Goal: Information Seeking & Learning: Learn about a topic

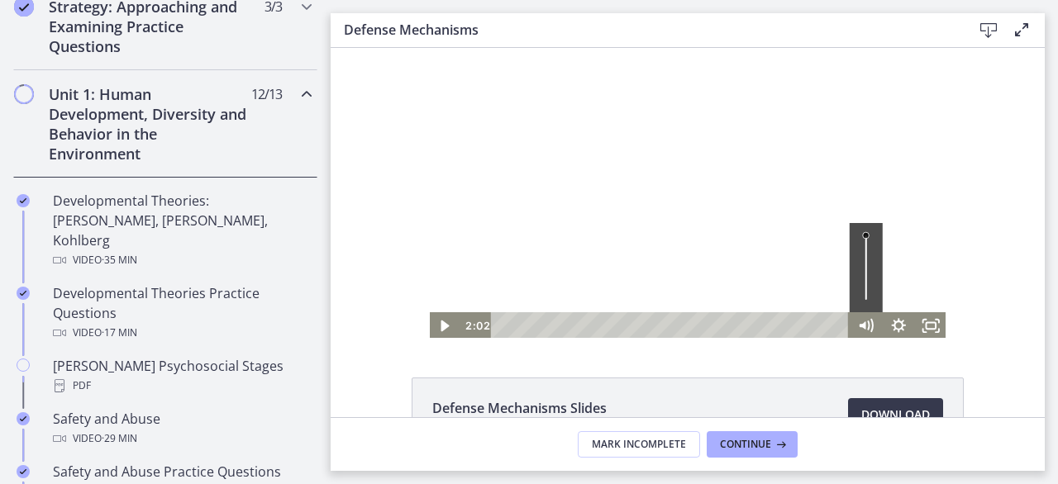
click at [866, 294] on div "Volume" at bounding box center [865, 267] width 32 height 89
click at [573, 252] on div at bounding box center [687, 194] width 519 height 292
click at [863, 295] on div "Volume" at bounding box center [865, 295] width 11 height 11
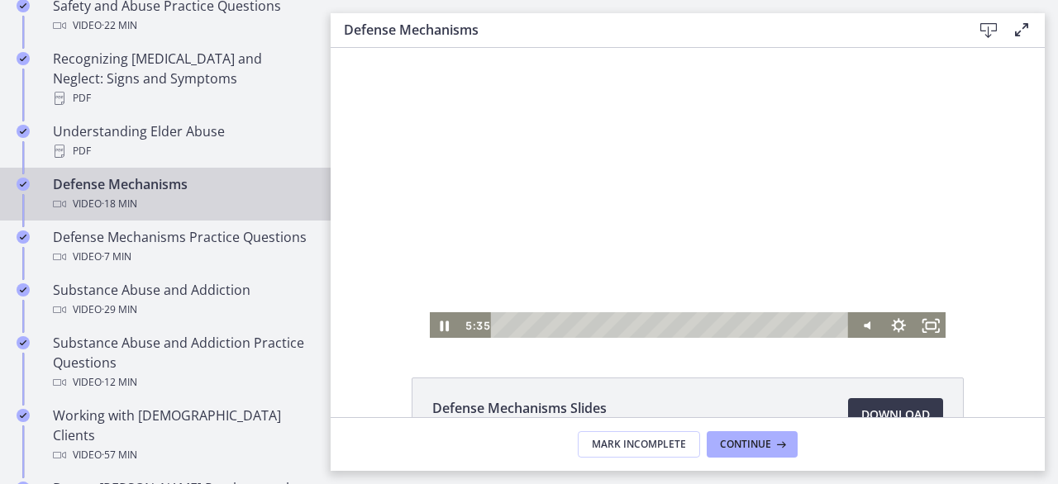
scroll to position [859, 0]
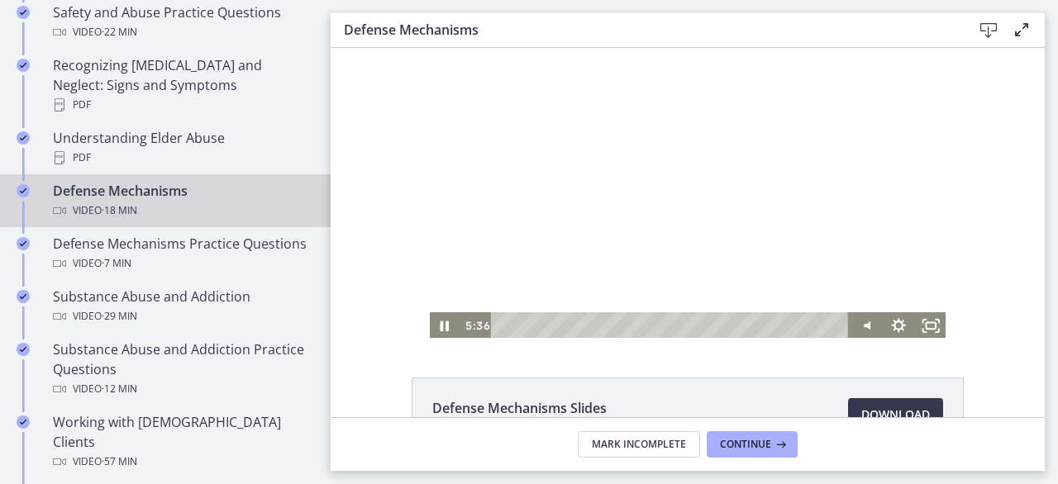
drag, startPoint x: 326, startPoint y: 171, endPoint x: 64, endPoint y: 217, distance: 266.0
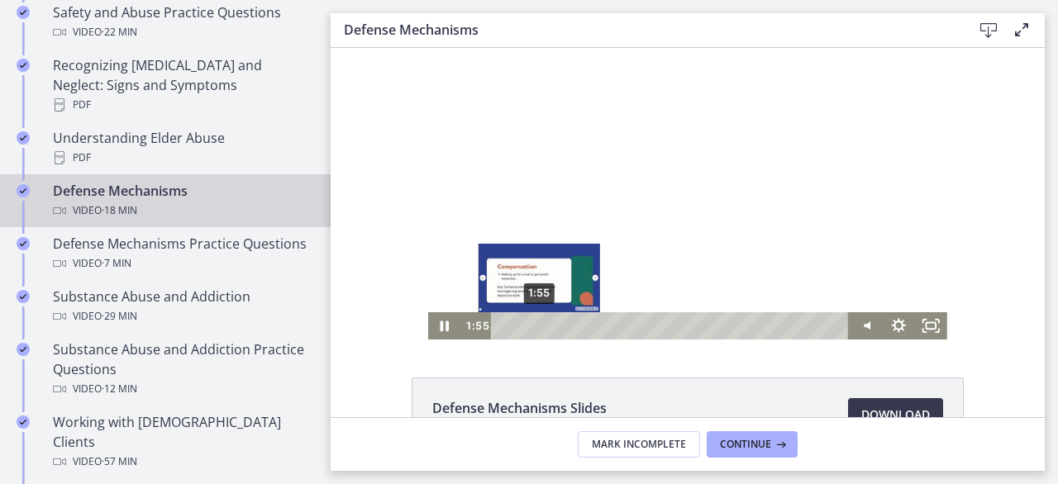
drag, startPoint x: 603, startPoint y: 321, endPoint x: 465, endPoint y: 292, distance: 141.2
click at [465, 292] on div "Click for sound @keyframes VOLUME_SMALL_WAVE_FLASH { 0% { opacity: 0; } 33% { o…" at bounding box center [687, 194] width 519 height 292
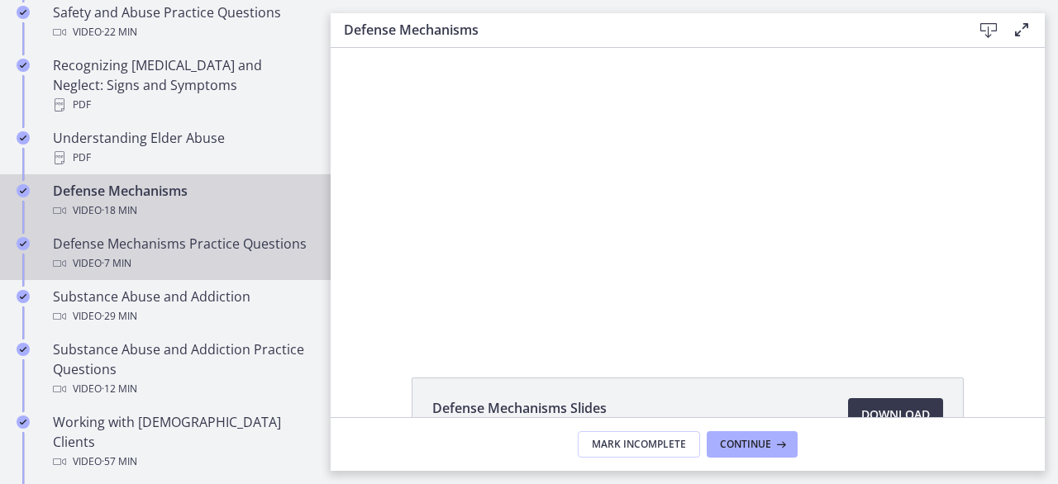
click at [198, 247] on div "Defense Mechanisms Practice Questions Video · 7 min" at bounding box center [182, 254] width 258 height 40
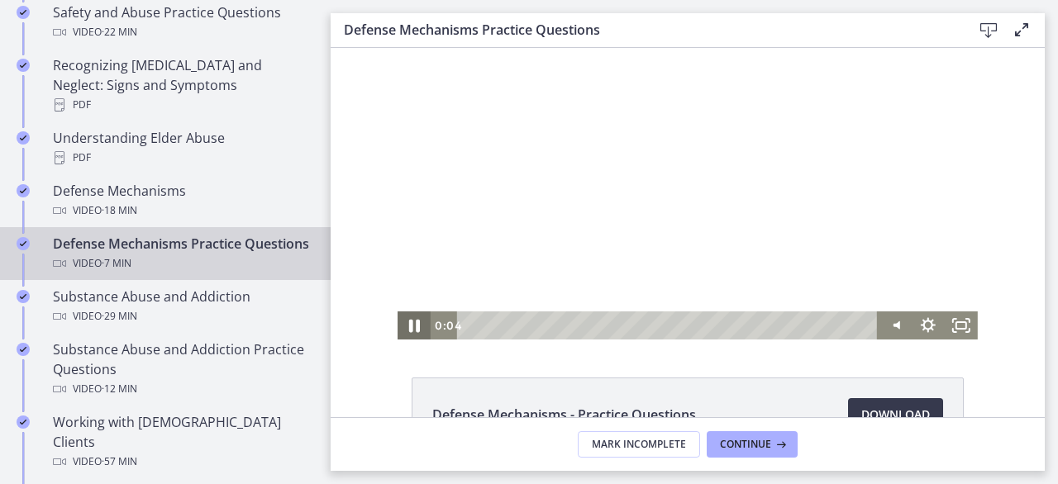
click at [402, 326] on icon "Pause" at bounding box center [414, 326] width 40 height 34
